Goal: Book appointment/travel/reservation

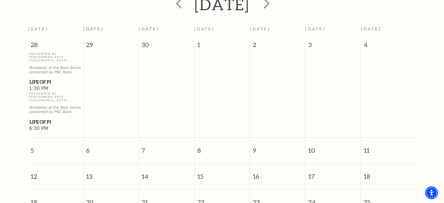
scroll to position [51, 0]
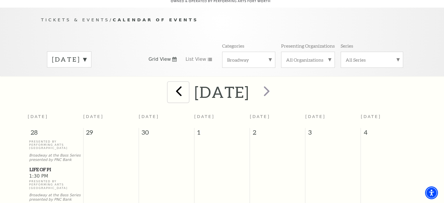
click at [171, 84] on span "prev" at bounding box center [179, 91] width 17 height 17
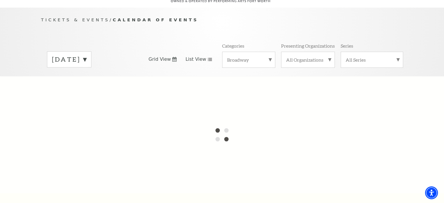
click at [208, 58] on icon at bounding box center [210, 59] width 5 height 3
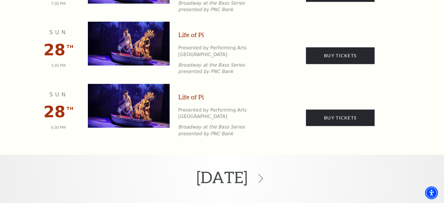
scroll to position [548, 0]
click at [267, 173] on icon at bounding box center [260, 178] width 11 height 11
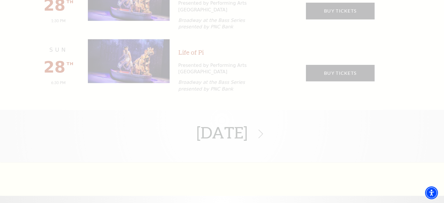
scroll to position [724, 0]
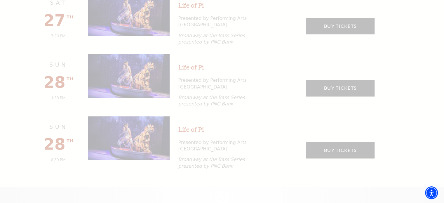
scroll to position [694, 0]
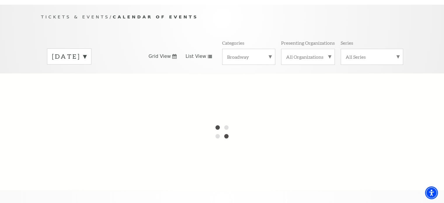
scroll to position [51, 0]
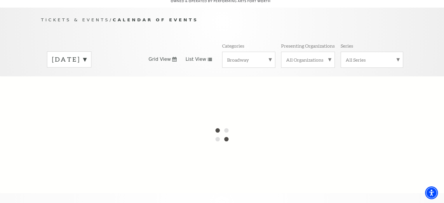
click at [86, 55] on label "[DATE]" at bounding box center [69, 59] width 34 height 9
click at [86, 65] on label "[DATE]" at bounding box center [69, 71] width 34 height 13
click at [86, 55] on label "[DATE]" at bounding box center [69, 59] width 34 height 9
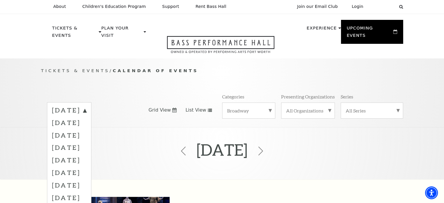
scroll to position [0, 0]
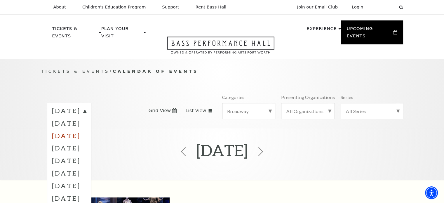
click at [86, 129] on label "[DATE]" at bounding box center [69, 135] width 34 height 13
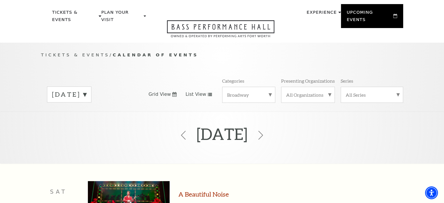
click at [86, 90] on label "[DATE]" at bounding box center [69, 94] width 34 height 9
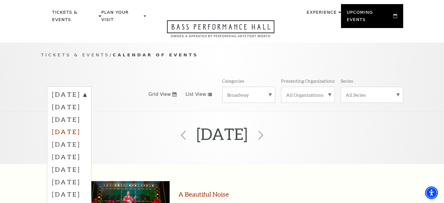
click at [86, 125] on label "[DATE]" at bounding box center [69, 131] width 34 height 13
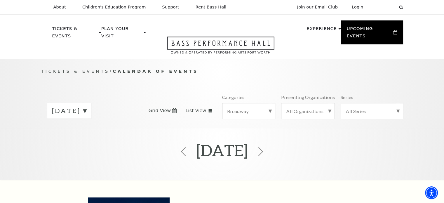
click at [86, 106] on label "[DATE]" at bounding box center [69, 110] width 34 height 9
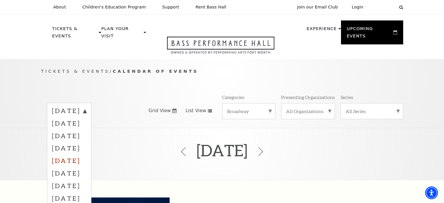
click at [86, 154] on label "[DATE]" at bounding box center [69, 160] width 34 height 13
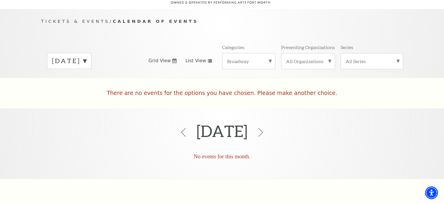
scroll to position [51, 0]
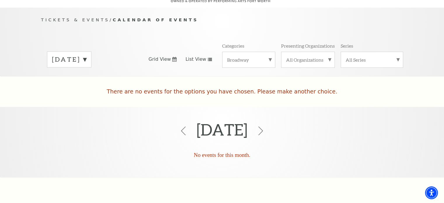
click at [86, 55] on label "[DATE]" at bounding box center [69, 59] width 34 height 9
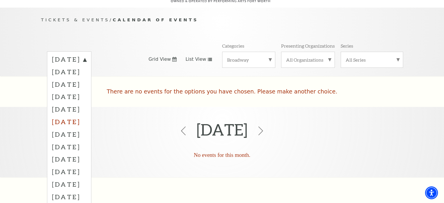
click at [85, 115] on label "[DATE]" at bounding box center [69, 121] width 34 height 13
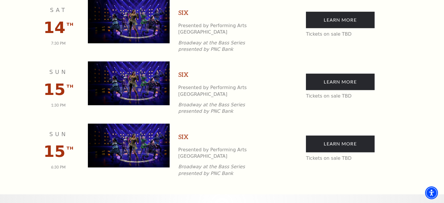
scroll to position [519, 0]
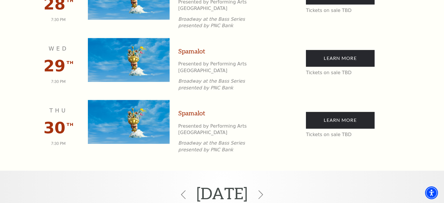
scroll to position [722, 0]
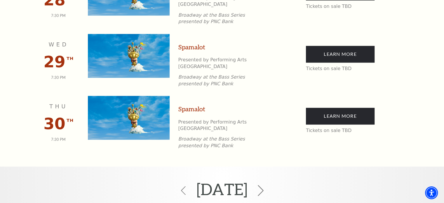
click at [267, 185] on icon at bounding box center [260, 190] width 11 height 11
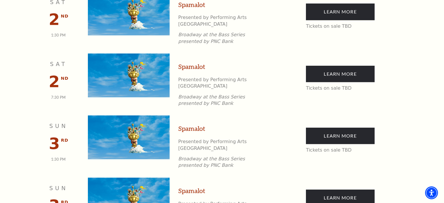
scroll to position [263, 0]
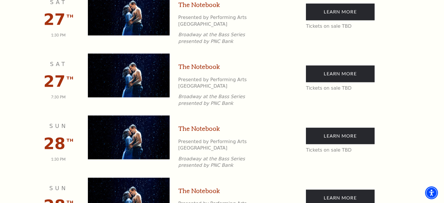
scroll to position [782, 0]
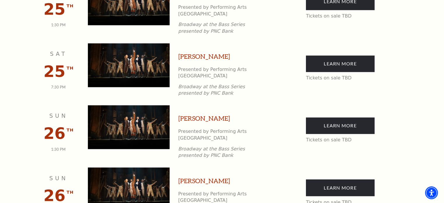
scroll to position [870, 0]
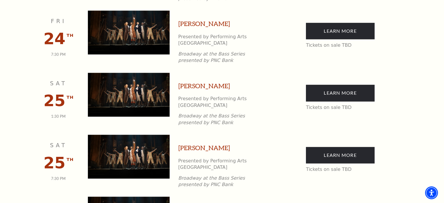
click at [199, 143] on link "[PERSON_NAME]" at bounding box center [205, 147] width 52 height 9
